Goal: Find specific page/section: Find specific page/section

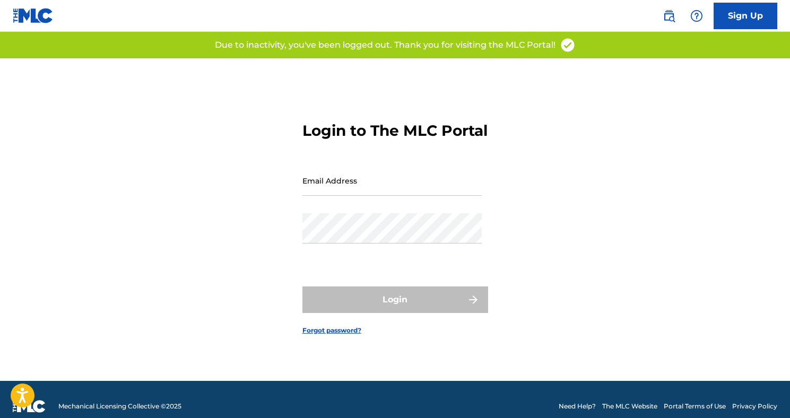
click at [402, 186] on input "Email Address" at bounding box center [391, 180] width 179 height 30
type input "NOAHYOUNG504@GMAIL.COM"
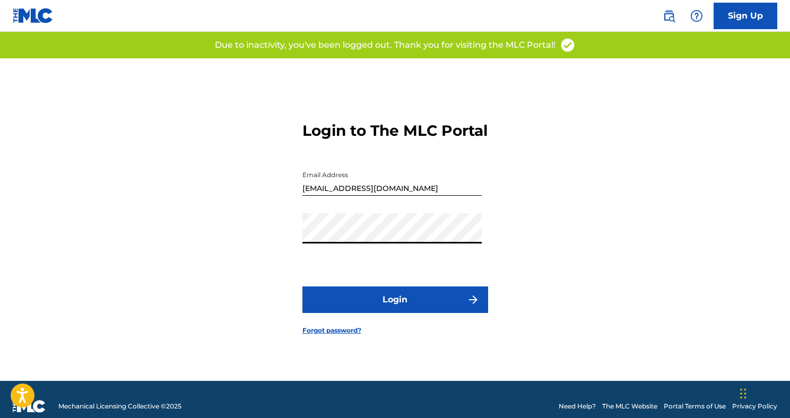
click at [391, 301] on button "Login" at bounding box center [395, 299] width 186 height 27
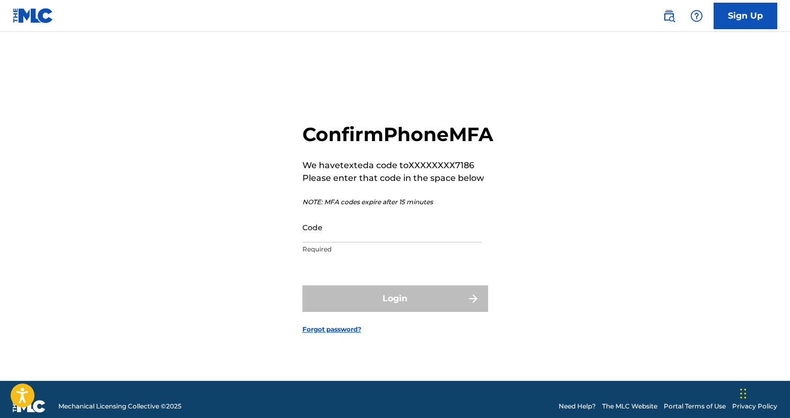
click at [361, 242] on input "Code" at bounding box center [391, 227] width 179 height 30
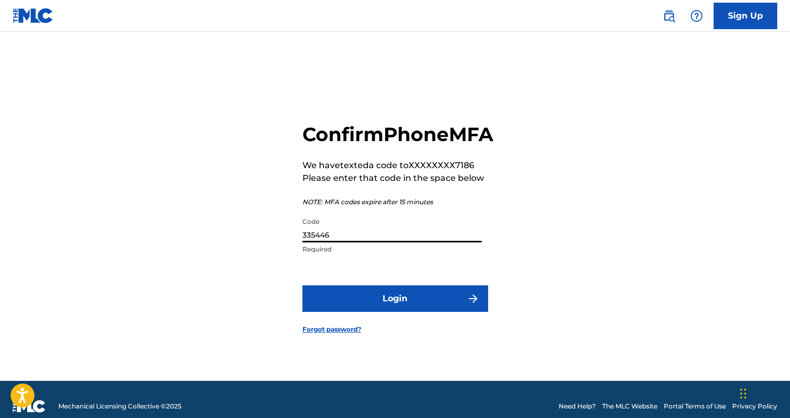
type input "335446"
click at [302, 285] on button "Login" at bounding box center [395, 298] width 186 height 27
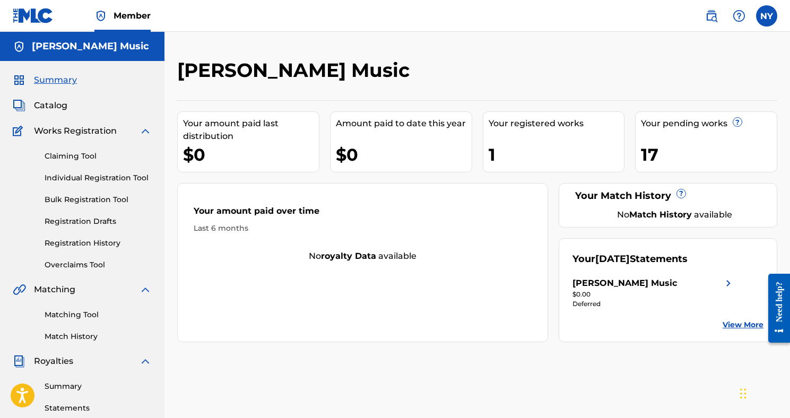
click at [56, 106] on span "Catalog" at bounding box center [50, 105] width 33 height 13
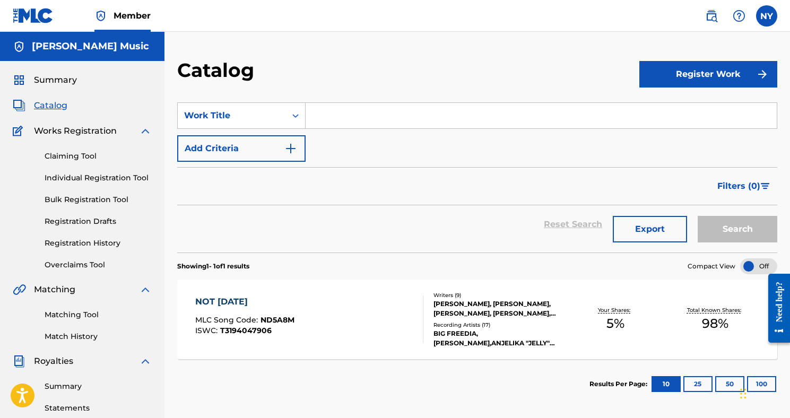
click at [234, 302] on div "NOT TODAY" at bounding box center [244, 301] width 99 height 13
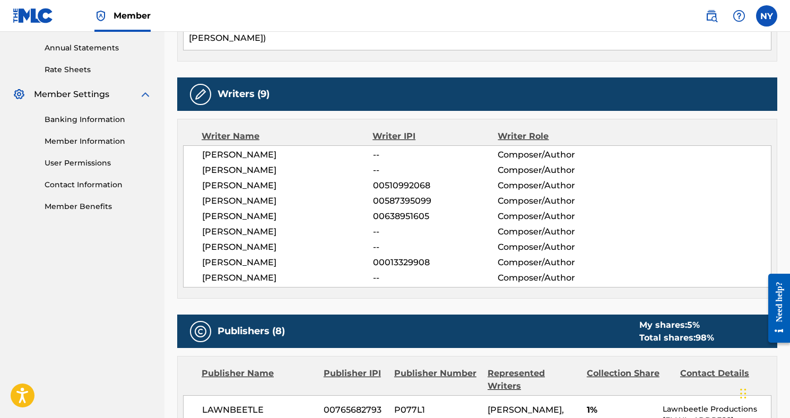
scroll to position [262, 0]
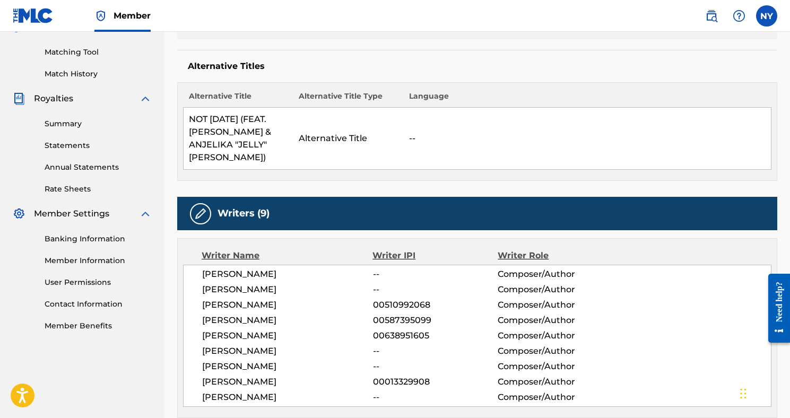
click at [64, 127] on link "Summary" at bounding box center [98, 123] width 107 height 11
